Goal: Task Accomplishment & Management: Use online tool/utility

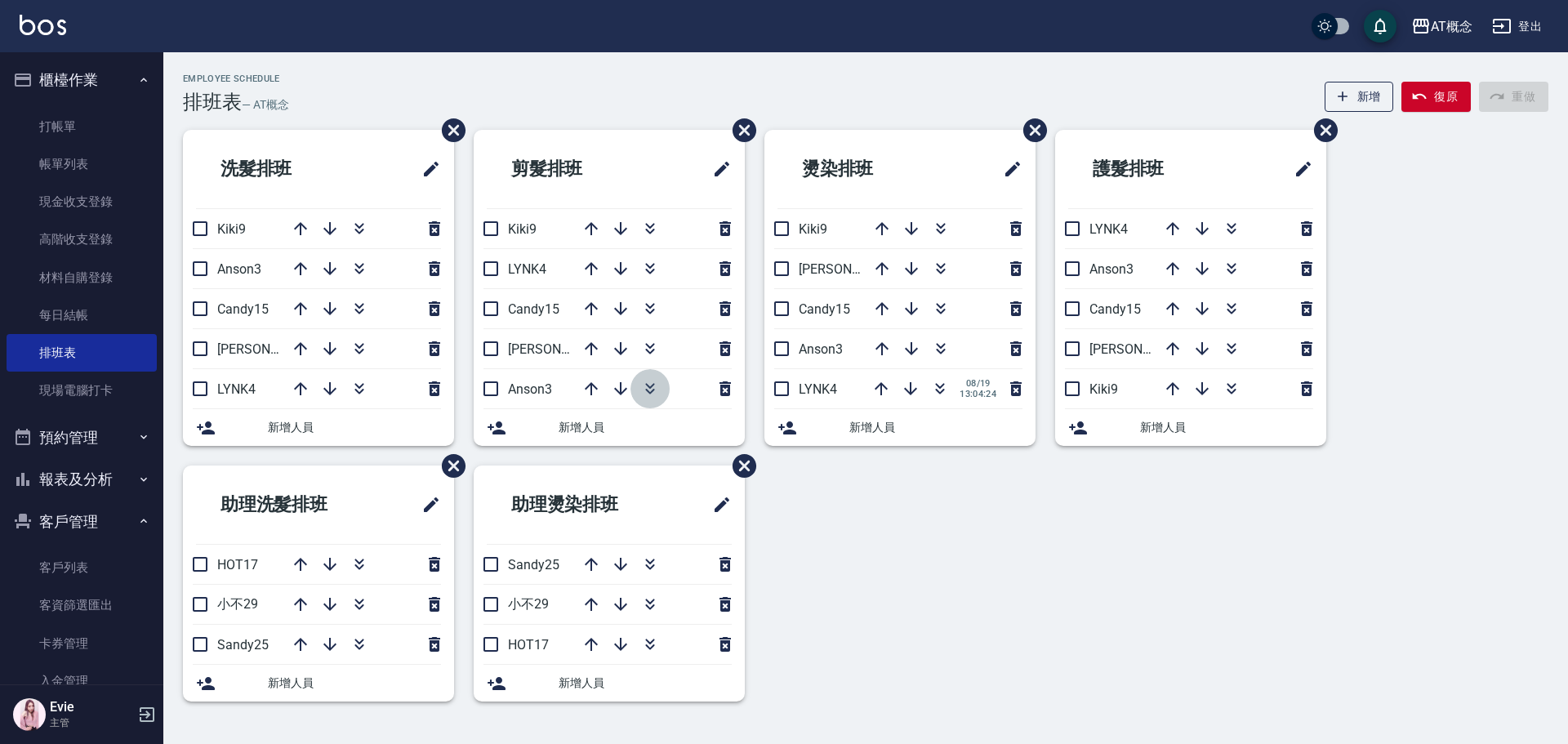
click at [652, 388] on icon "button" at bounding box center [649, 388] width 19 height 19
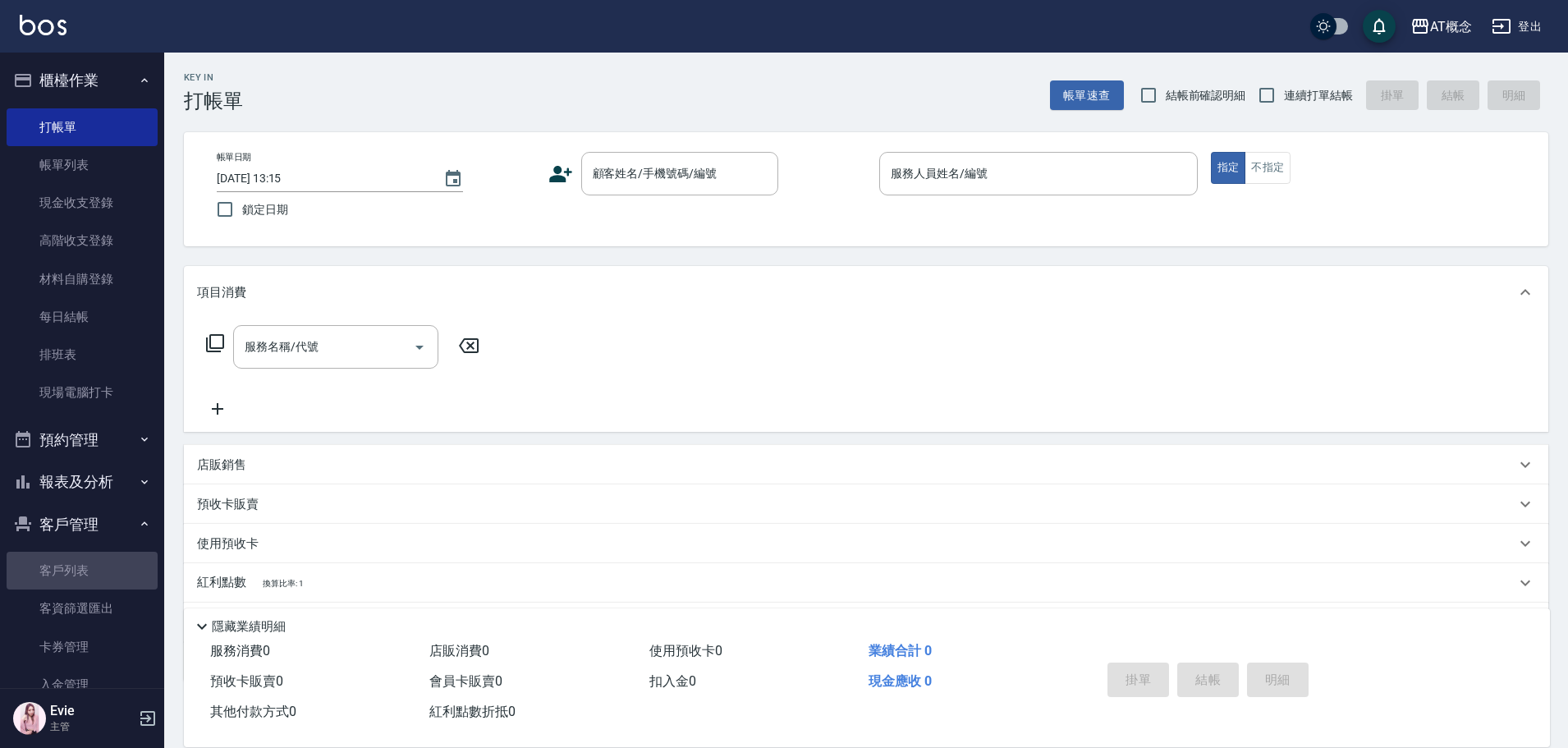
drag, startPoint x: 84, startPoint y: 570, endPoint x: 205, endPoint y: 407, distance: 203.0
click at [86, 570] on link "客戶列表" at bounding box center [81, 570] width 151 height 38
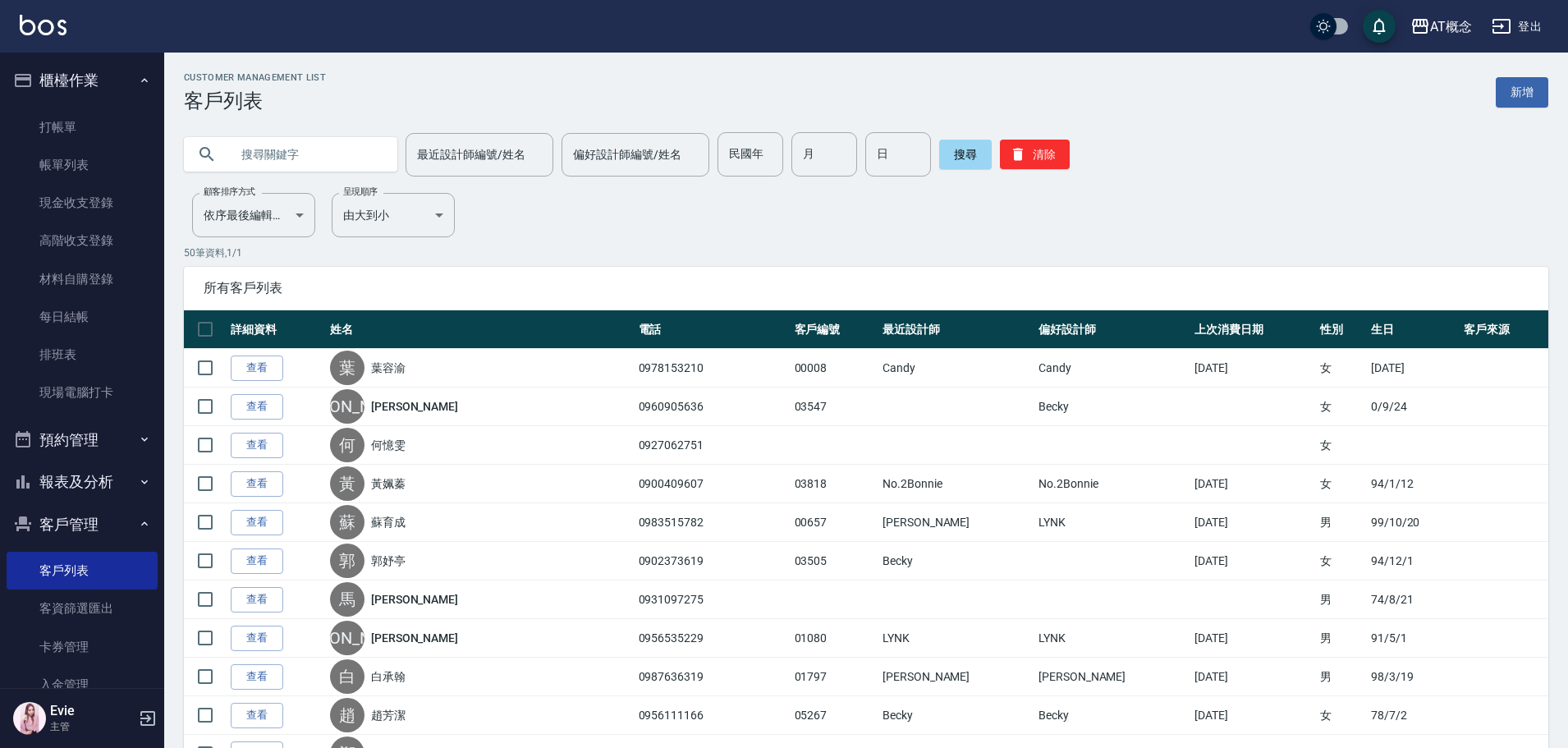
click at [295, 165] on input "text" at bounding box center [307, 154] width 154 height 44
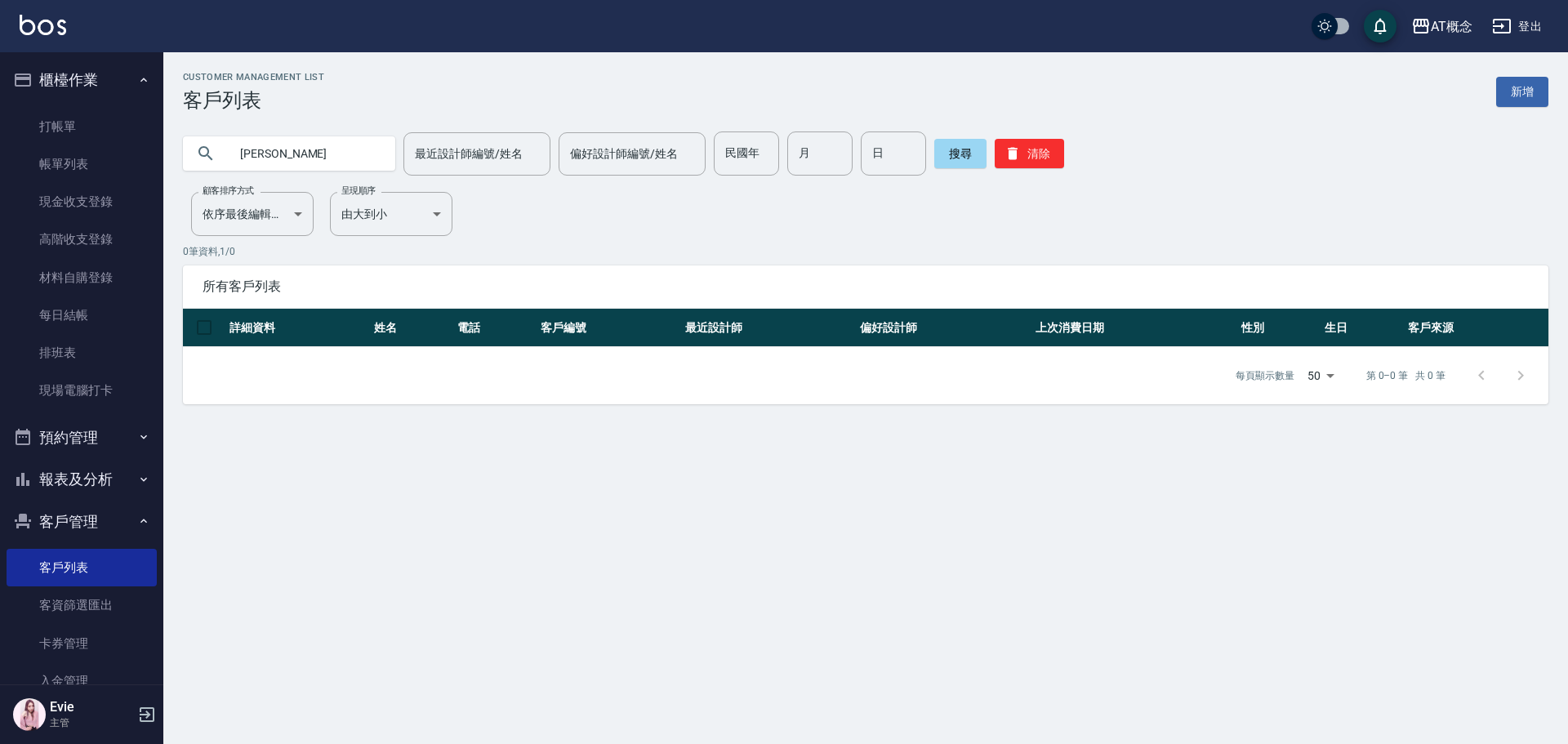
type input "陳"
type input "78"
type input "6"
type input "16"
